Goal: Check status: Check status

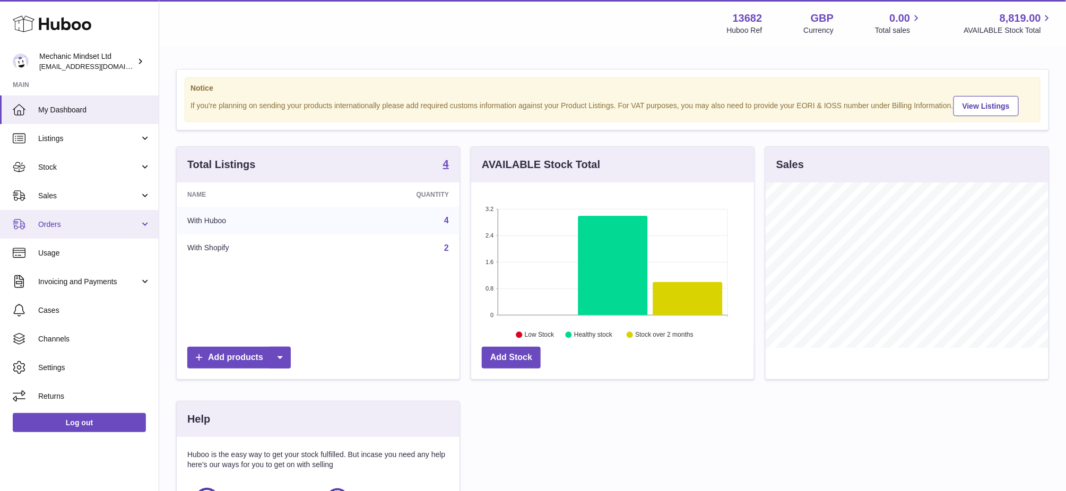
scroll to position [165, 282]
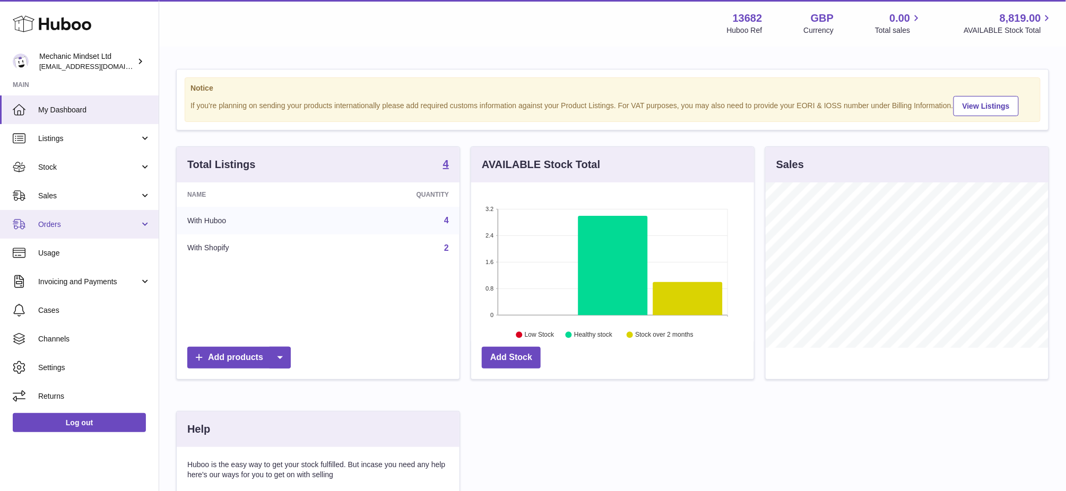
click at [62, 230] on link "Orders" at bounding box center [79, 224] width 159 height 29
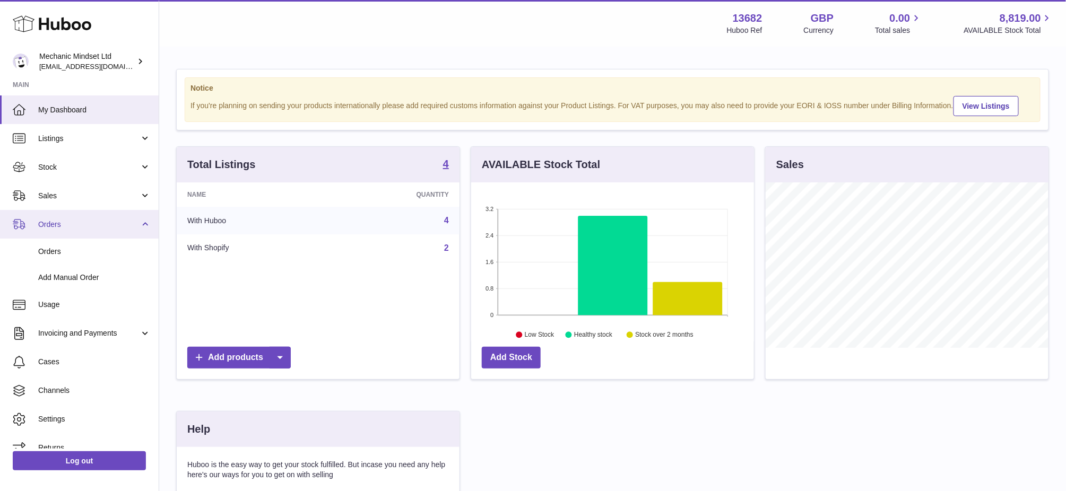
click at [83, 236] on link "Orders" at bounding box center [79, 224] width 159 height 29
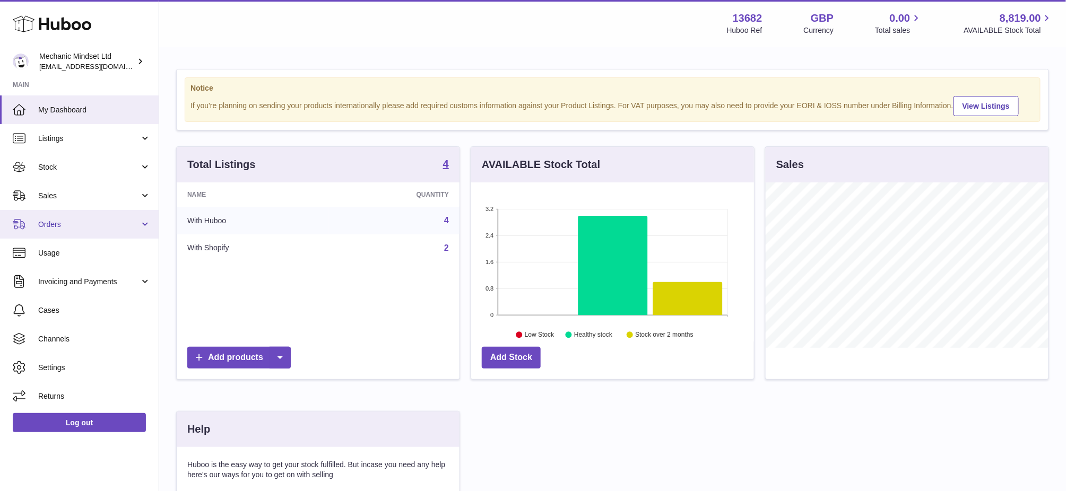
click at [75, 228] on span "Orders" at bounding box center [88, 225] width 101 height 10
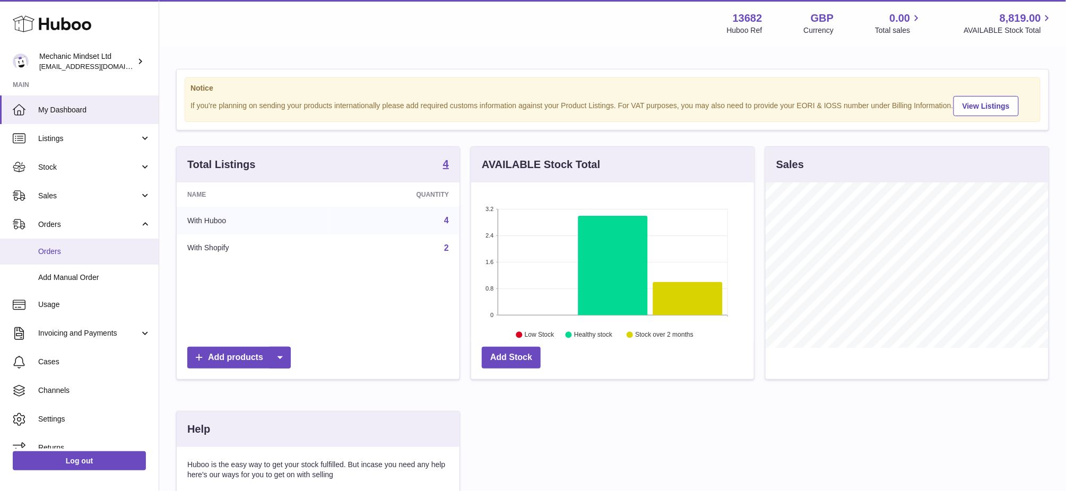
click at [77, 256] on span "Orders" at bounding box center [94, 252] width 113 height 10
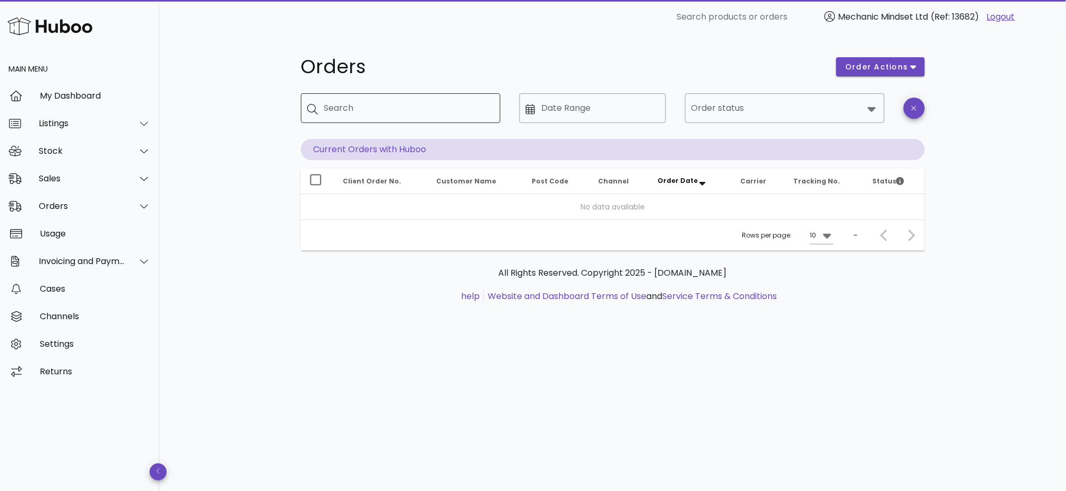
click at [388, 119] on div "Search" at bounding box center [408, 108] width 168 height 30
paste input "**********"
type input "**********"
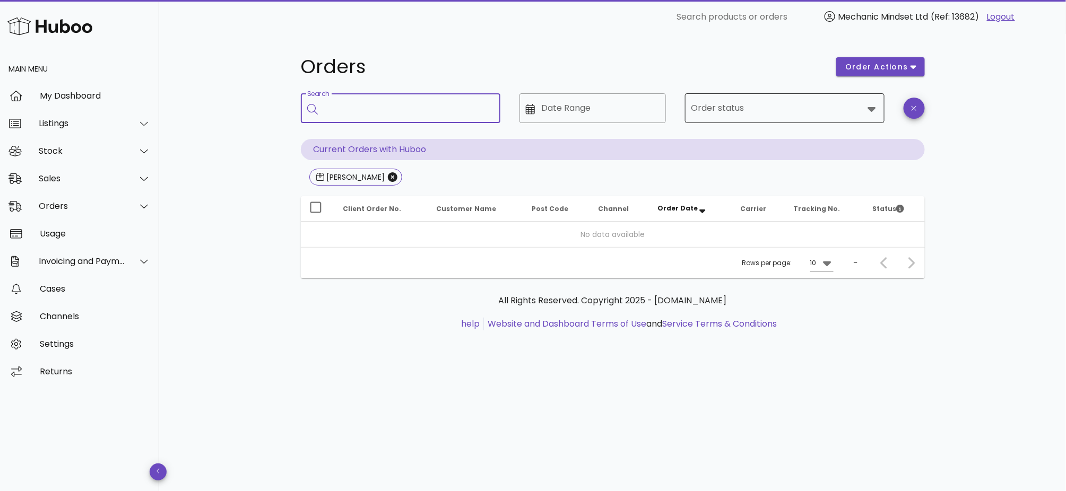
click at [746, 115] on input "Order status" at bounding box center [777, 108] width 172 height 17
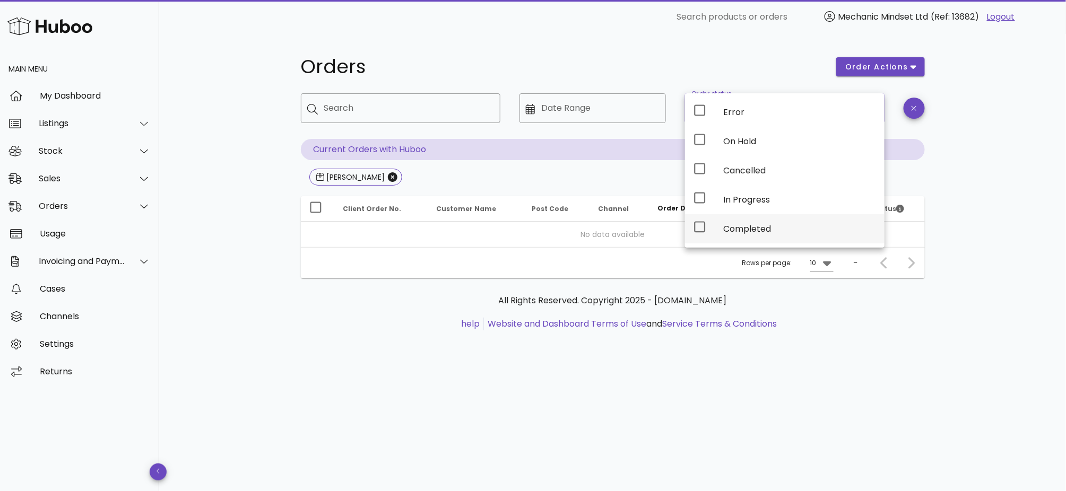
click at [752, 227] on div "Completed" at bounding box center [799, 229] width 153 height 10
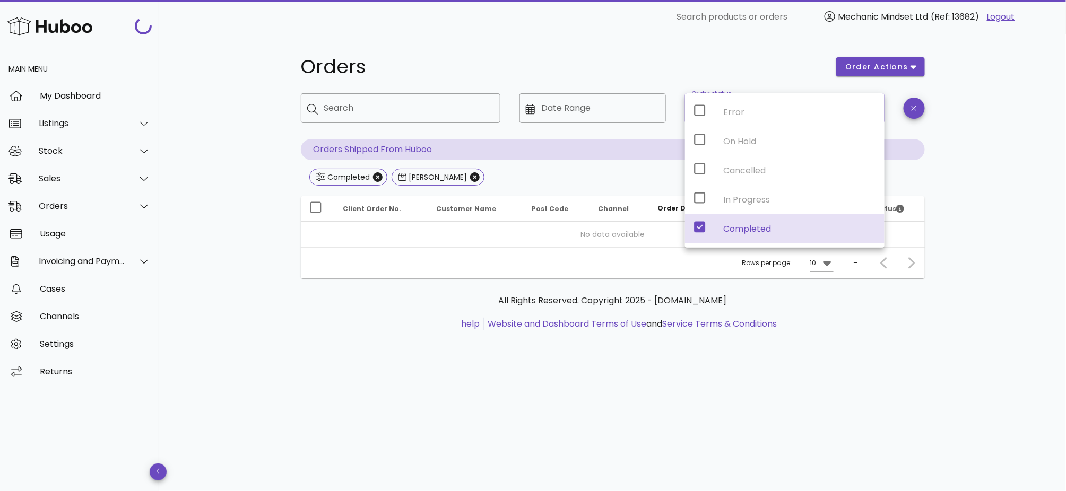
click at [461, 297] on p "All Rights Reserved. Copyright 2025 - [DOMAIN_NAME]" at bounding box center [612, 301] width 607 height 13
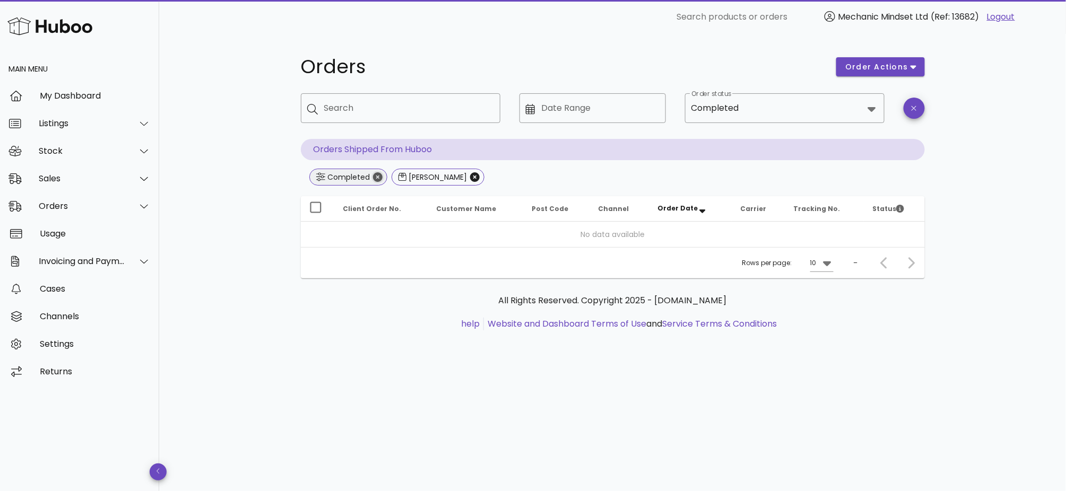
click at [376, 180] on icon "Close" at bounding box center [378, 177] width 10 height 10
click at [388, 178] on icon "Close" at bounding box center [393, 177] width 10 height 10
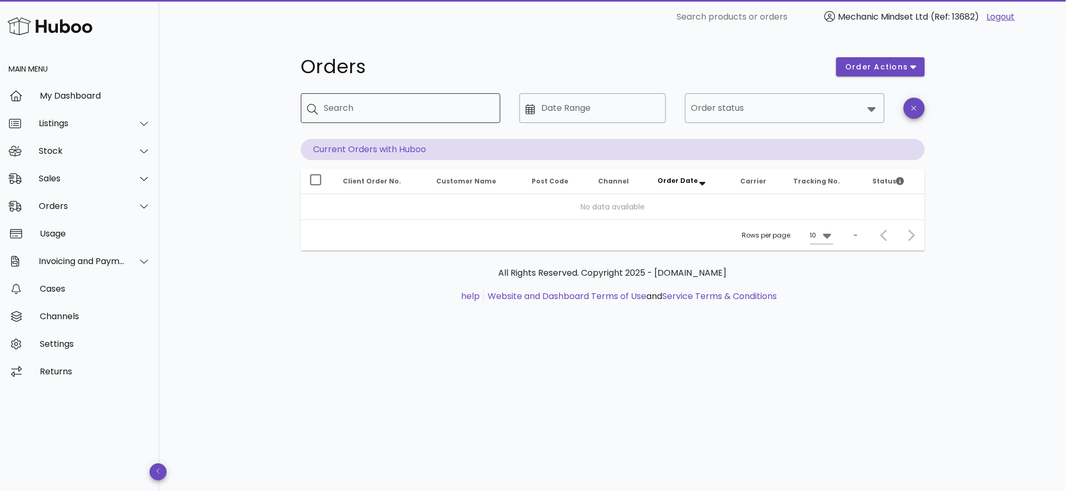
click at [382, 114] on input "Search" at bounding box center [408, 108] width 168 height 17
paste input "*****"
type input "*****"
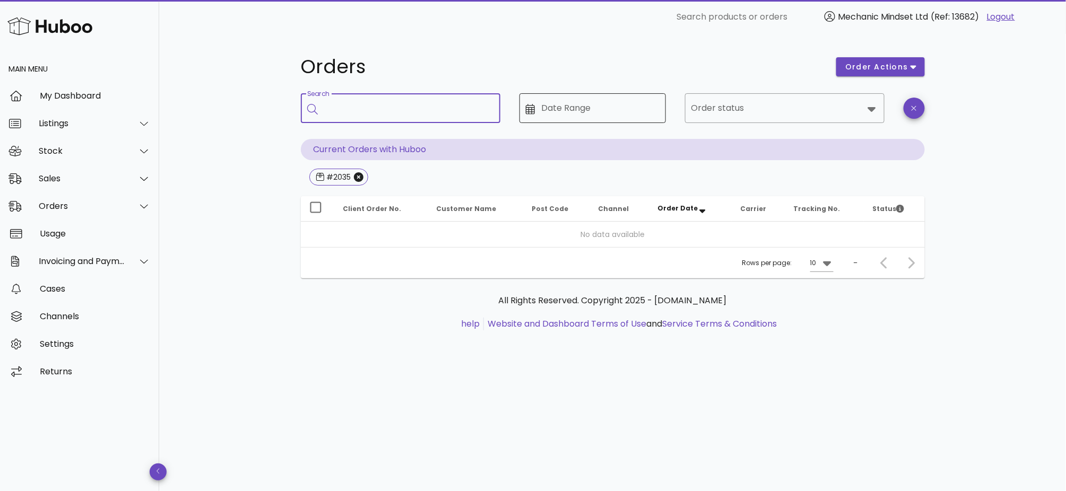
click at [617, 104] on input "Date Range" at bounding box center [600, 108] width 118 height 17
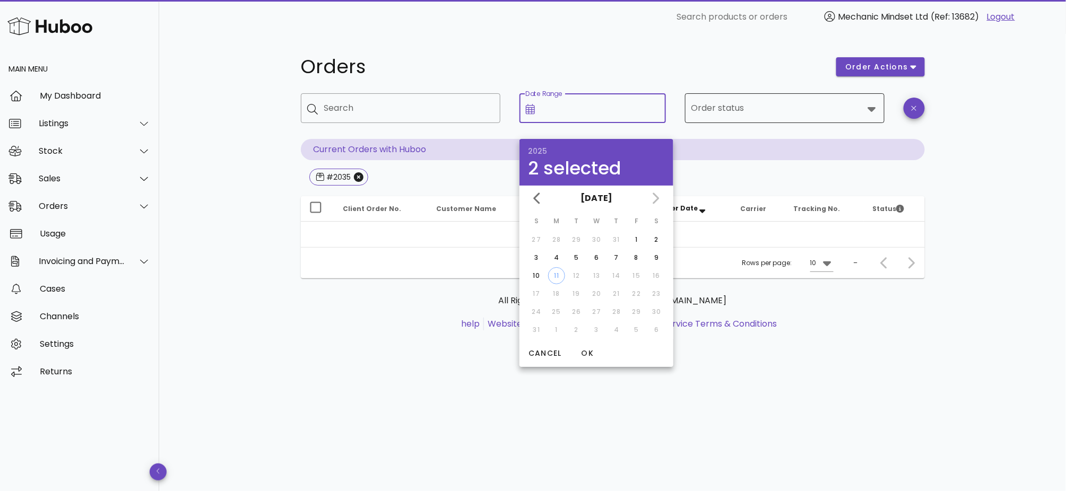
click at [770, 121] on div "Order status" at bounding box center [784, 108] width 187 height 30
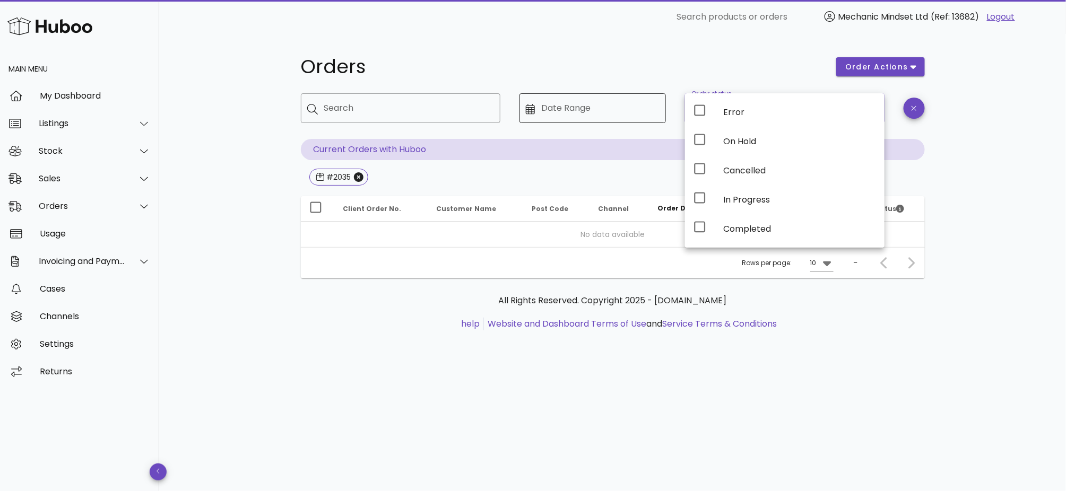
click at [613, 113] on input "Date Range" at bounding box center [600, 108] width 118 height 17
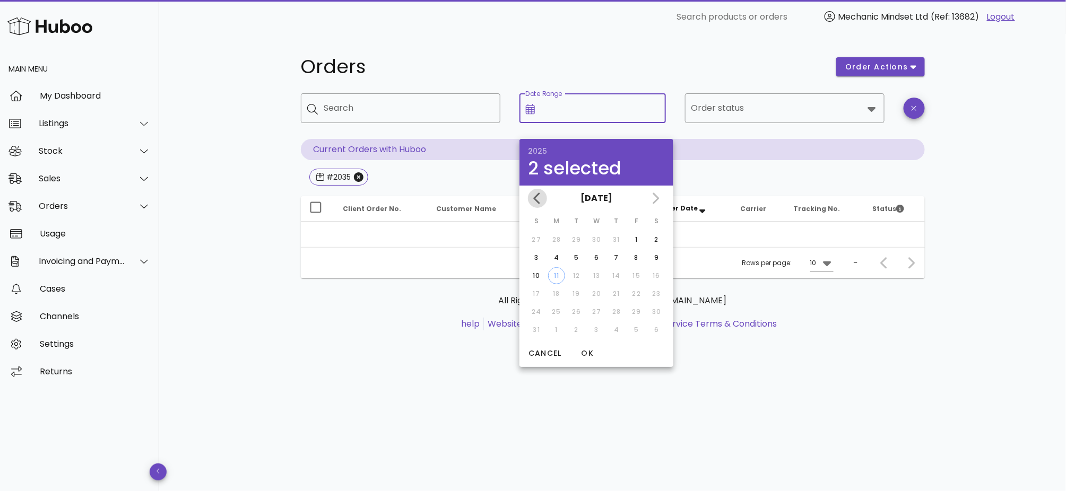
click at [540, 198] on icon "Previous month" at bounding box center [537, 198] width 13 height 13
click at [558, 247] on td "28" at bounding box center [556, 239] width 19 height 17
click at [535, 272] on td "11" at bounding box center [536, 275] width 19 height 17
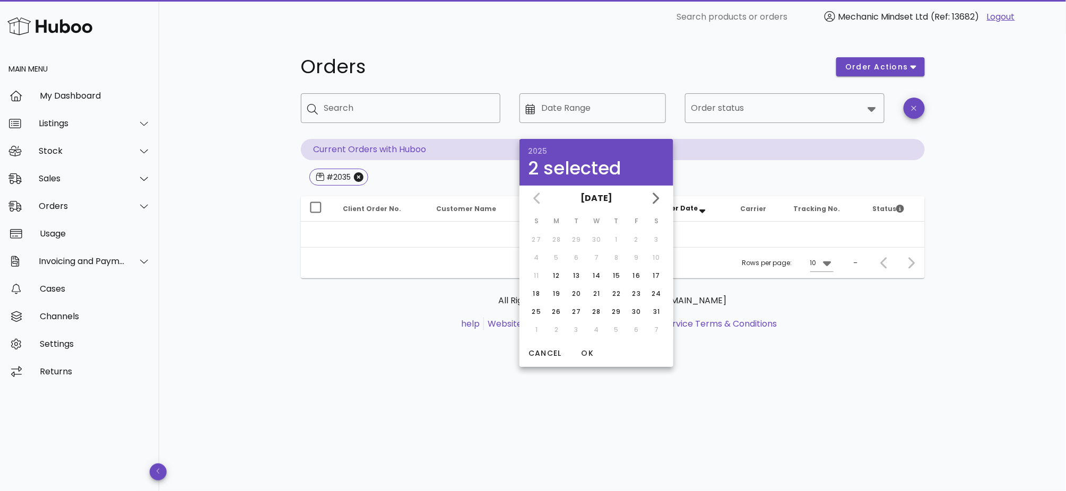
click at [538, 257] on td "4" at bounding box center [536, 257] width 19 height 17
click at [551, 272] on div "12" at bounding box center [556, 276] width 17 height 10
click at [596, 290] on div "21" at bounding box center [596, 294] width 17 height 10
type input "**********"
click at [785, 356] on div "All Rights Reserved. Copyright 2025 - [DOMAIN_NAME] help Website and Dashboard …" at bounding box center [613, 319] width 624 height 80
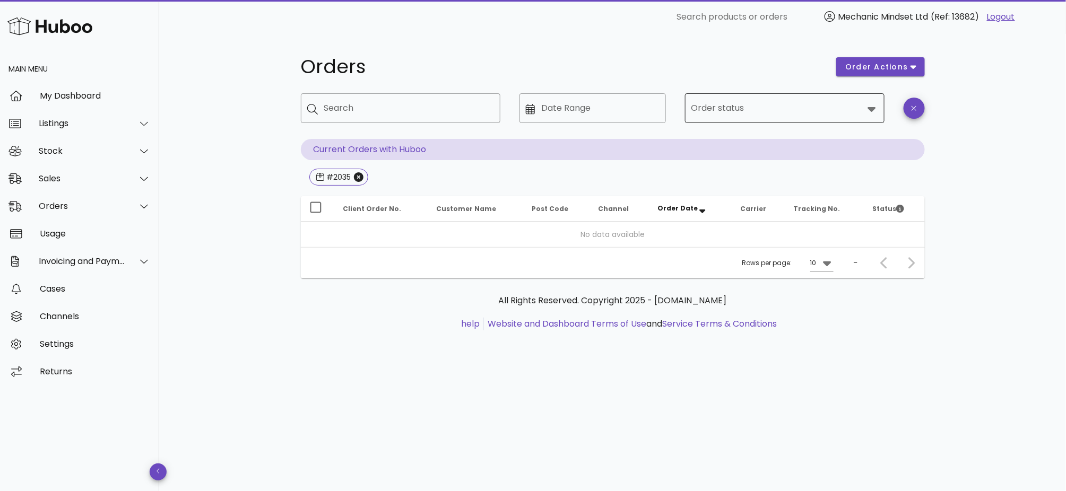
click at [748, 115] on input "Order status" at bounding box center [777, 108] width 172 height 17
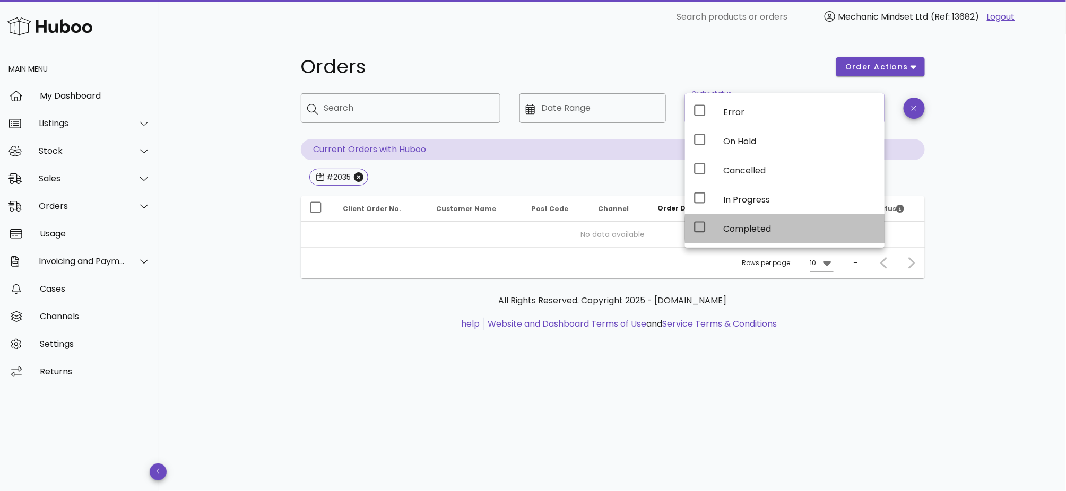
click at [748, 228] on div "Completed" at bounding box center [799, 229] width 153 height 10
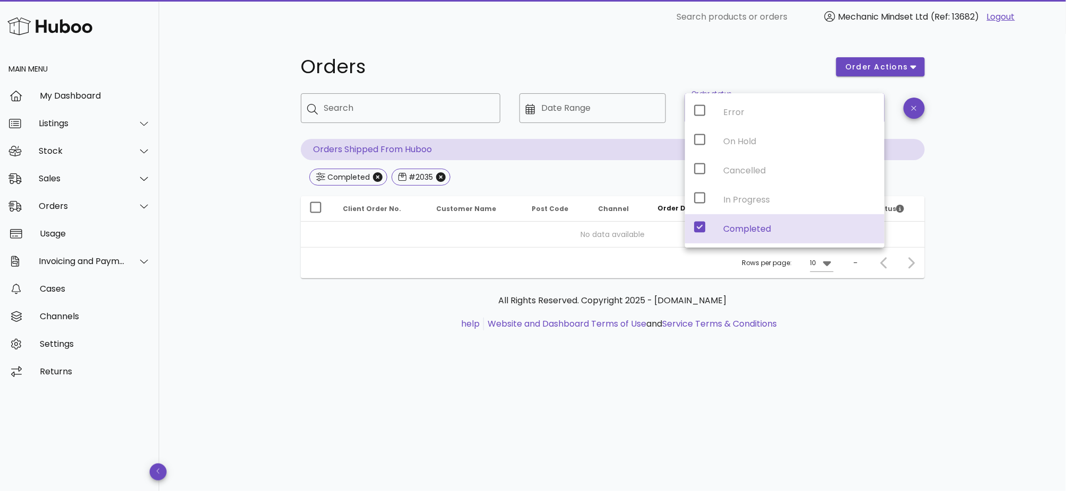
drag, startPoint x: 436, startPoint y: 296, endPoint x: 432, endPoint y: 257, distance: 39.0
click at [436, 295] on p "All Rights Reserved. Copyright 2025 - [DOMAIN_NAME]" at bounding box center [612, 301] width 607 height 13
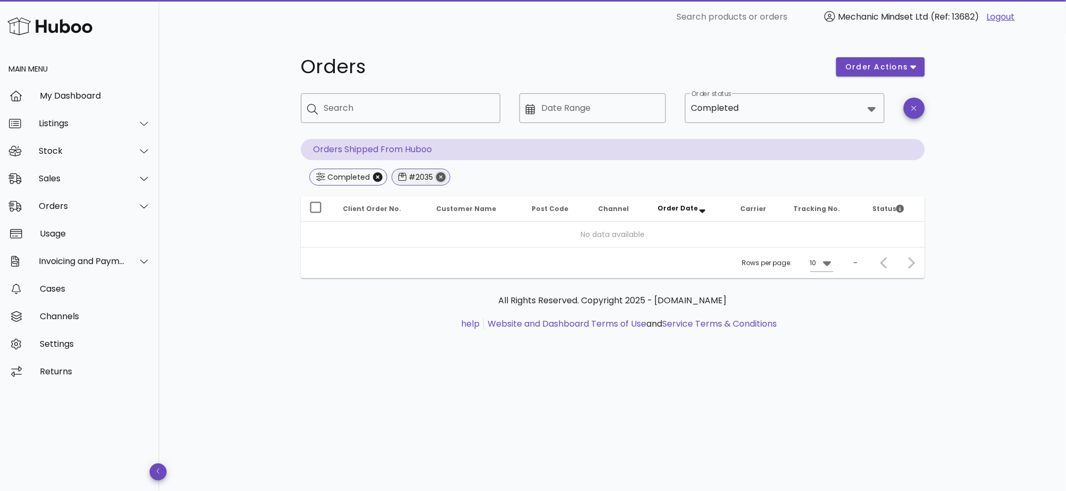
click at [443, 177] on icon "Close" at bounding box center [441, 177] width 10 height 10
